Goal: Transaction & Acquisition: Purchase product/service

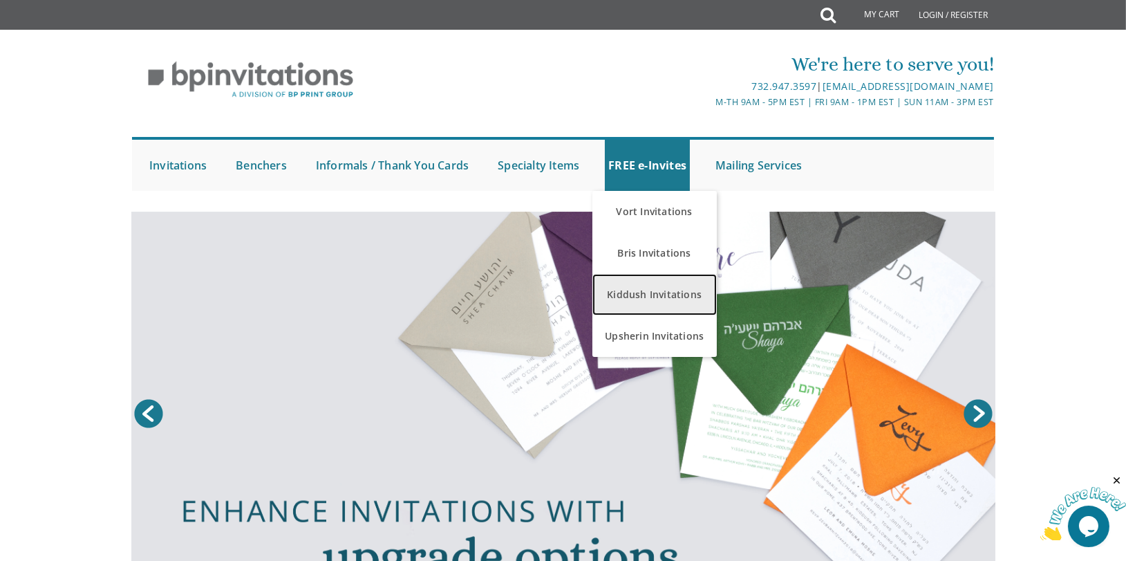
click at [633, 291] on link "Kiddush Invitations" at bounding box center [654, 294] width 124 height 41
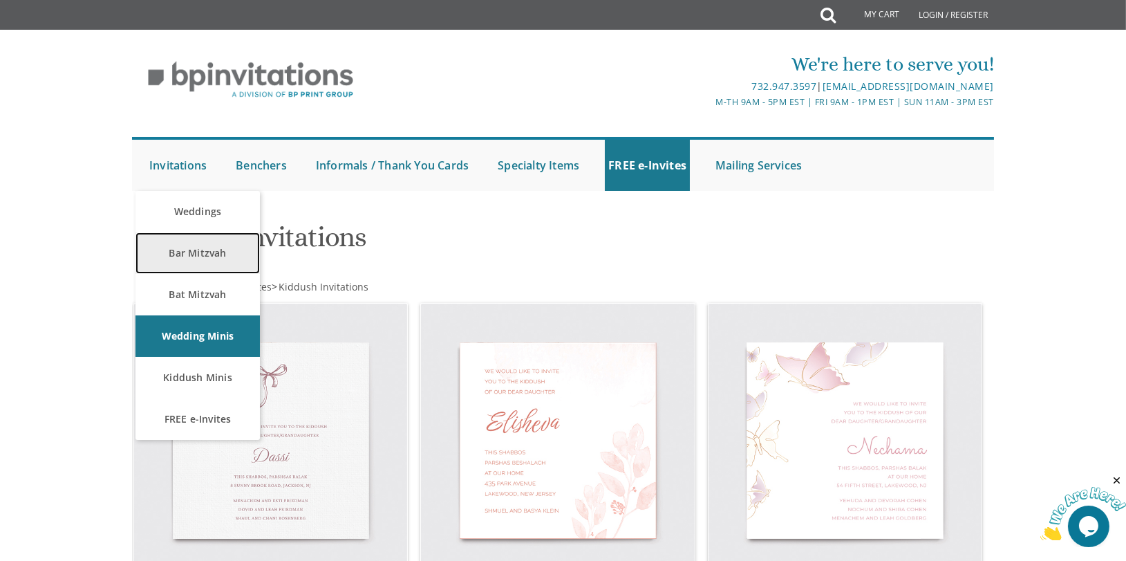
click at [207, 258] on link "Bar Mitzvah" at bounding box center [197, 252] width 124 height 41
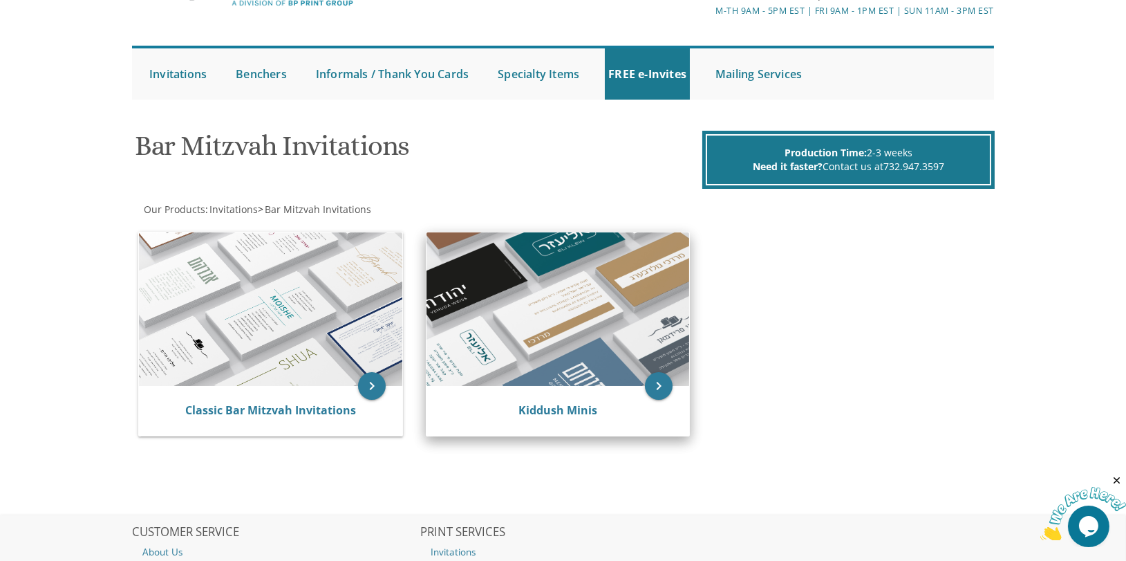
click at [536, 310] on img at bounding box center [557, 308] width 263 height 153
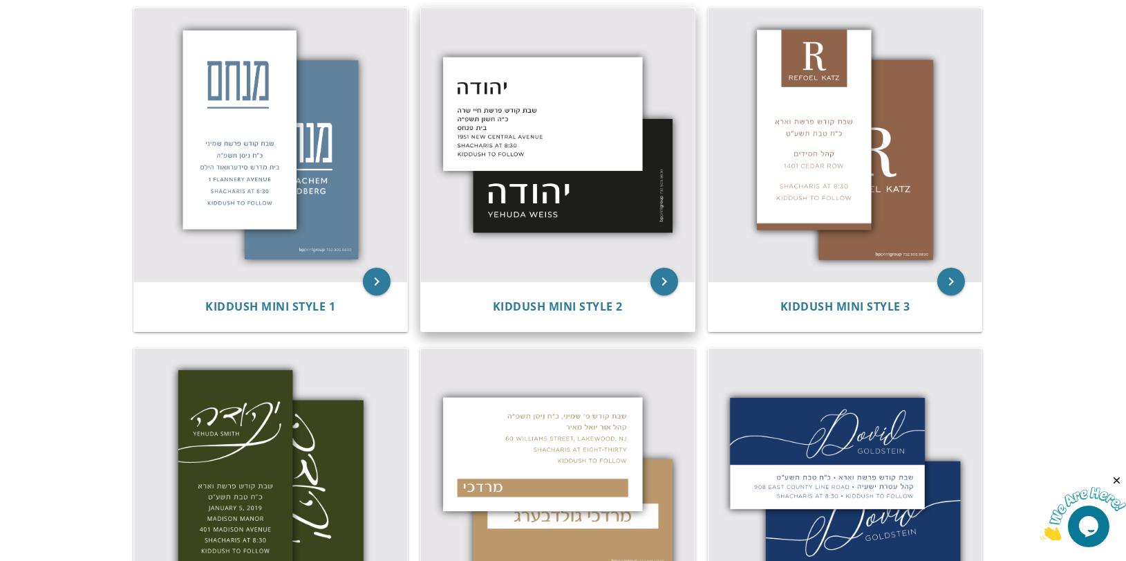
scroll to position [299, 0]
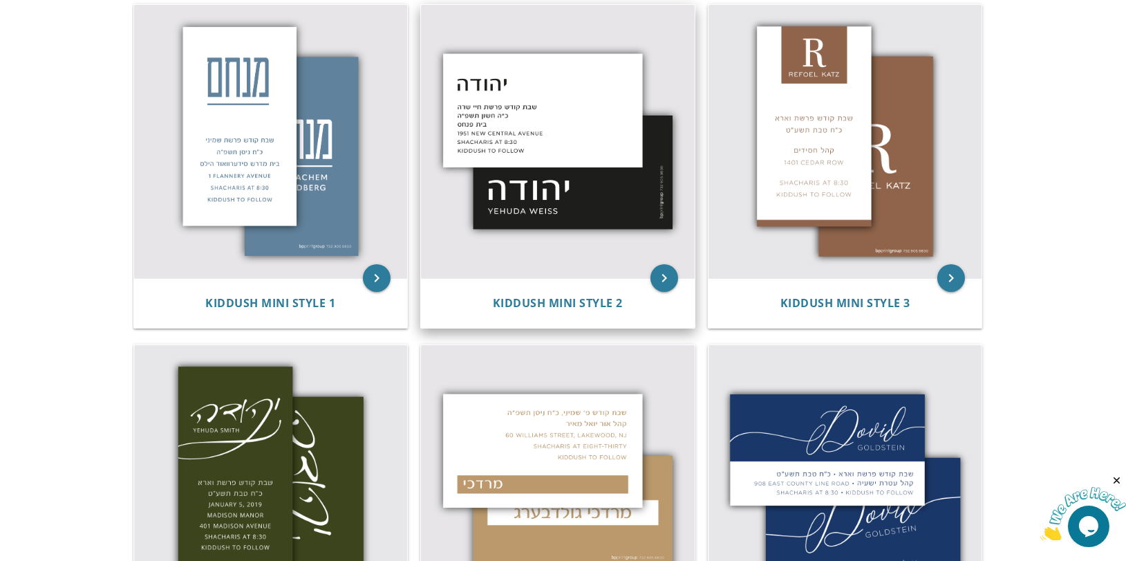
click at [536, 219] on img at bounding box center [558, 142] width 274 height 274
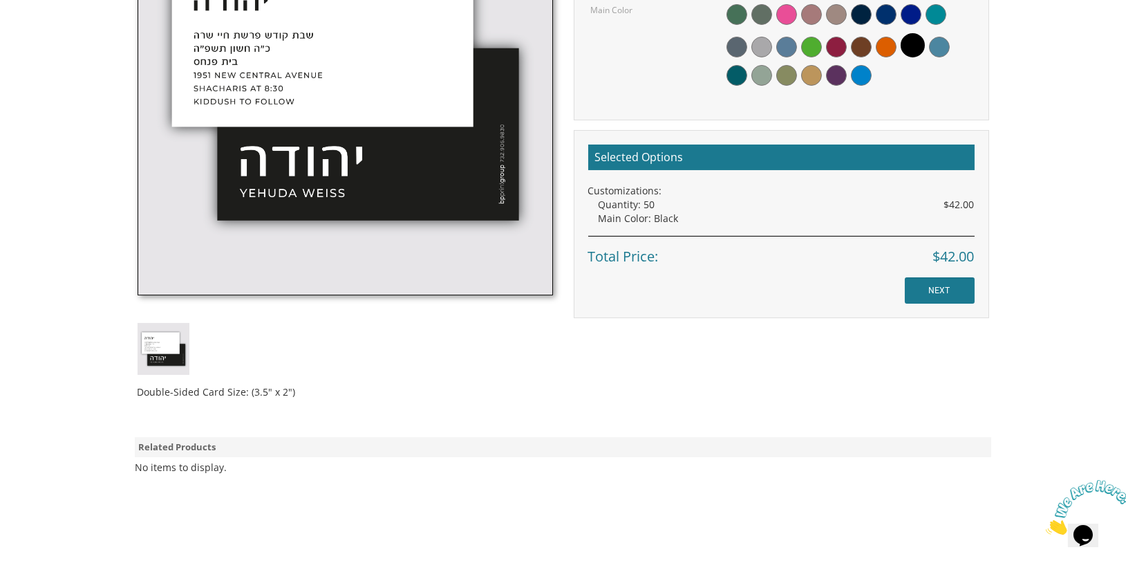
scroll to position [524, 0]
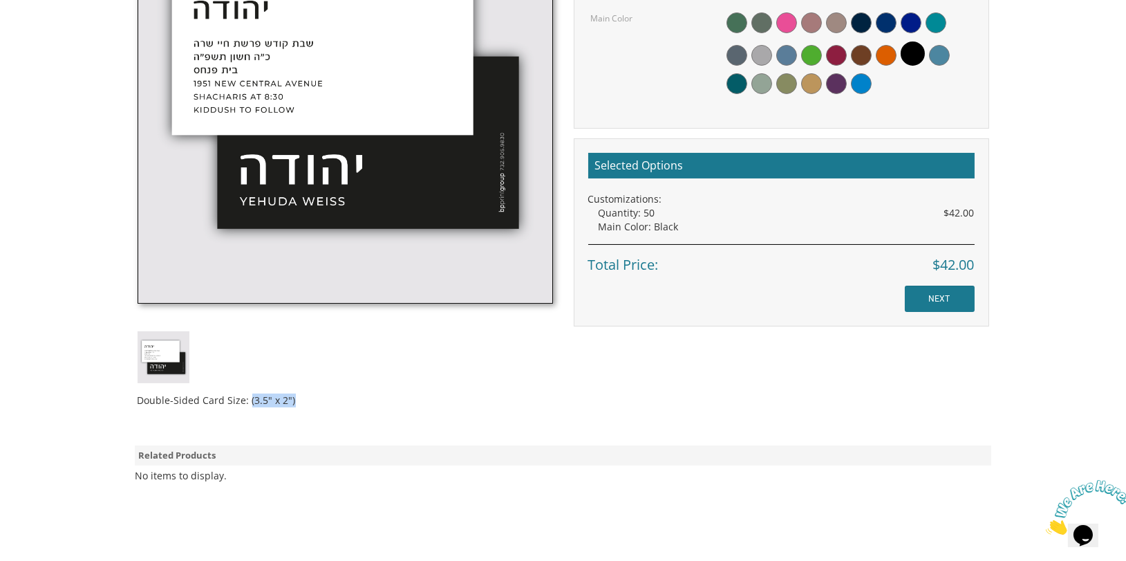
drag, startPoint x: 296, startPoint y: 393, endPoint x: 246, endPoint y: 395, distance: 49.8
click at [246, 395] on div "Double-Sided Card Size: (3.5" x 2")" at bounding box center [345, 395] width 415 height 24
click at [263, 398] on div "Double-Sided Card Size: (3.5" x 2")" at bounding box center [345, 395] width 415 height 24
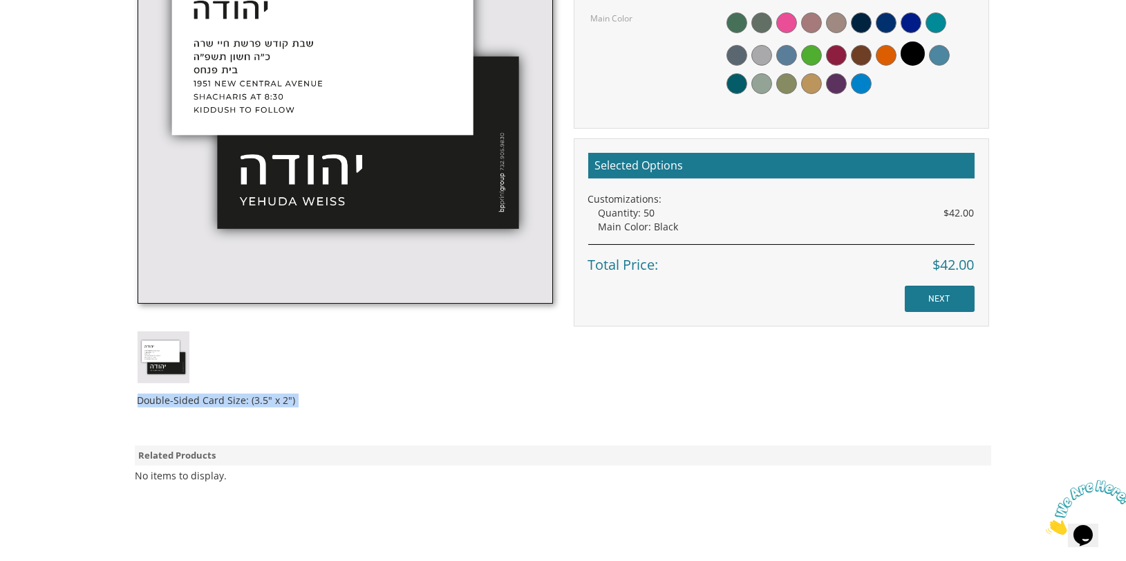
click at [250, 398] on div "Double-Sided Card Size: (3.5" x 2")" at bounding box center [345, 395] width 415 height 24
drag, startPoint x: 250, startPoint y: 398, endPoint x: 289, endPoint y: 398, distance: 39.4
click at [289, 398] on div "Double-Sided Card Size: (3.5" x 2")" at bounding box center [345, 395] width 415 height 24
copy div "3.5" x 2")"
